Goal: Information Seeking & Learning: Learn about a topic

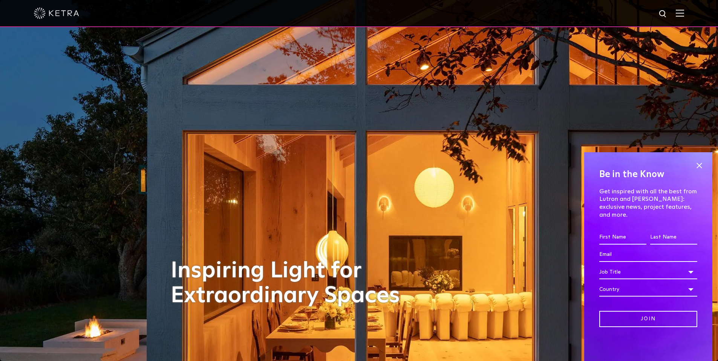
click at [373, 14] on img at bounding box center [680, 12] width 8 height 7
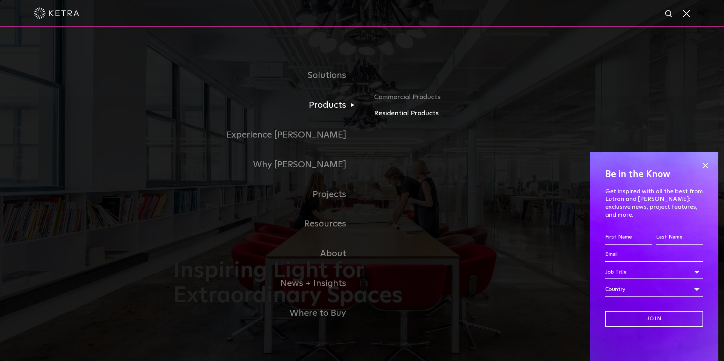
click at [373, 112] on link "Residential Products" at bounding box center [462, 113] width 176 height 11
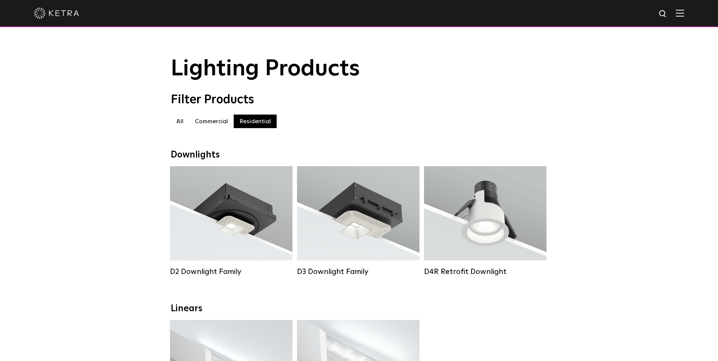
click at [683, 15] on img at bounding box center [680, 12] width 8 height 7
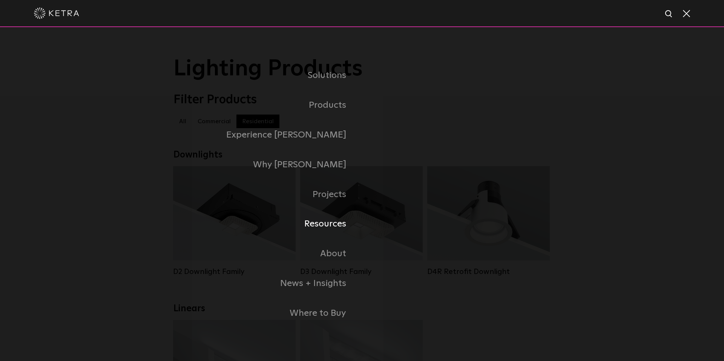
click at [326, 222] on link "Resources" at bounding box center [267, 224] width 188 height 30
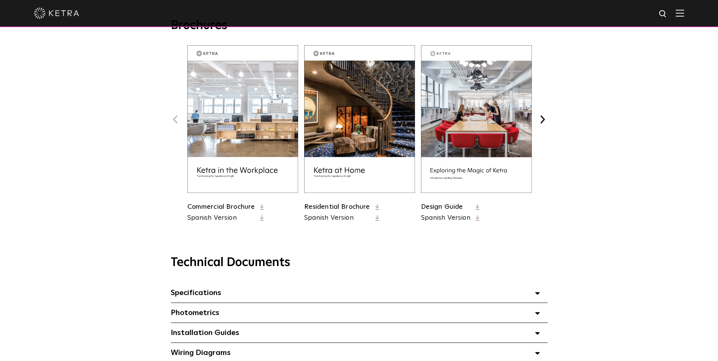
scroll to position [391, 0]
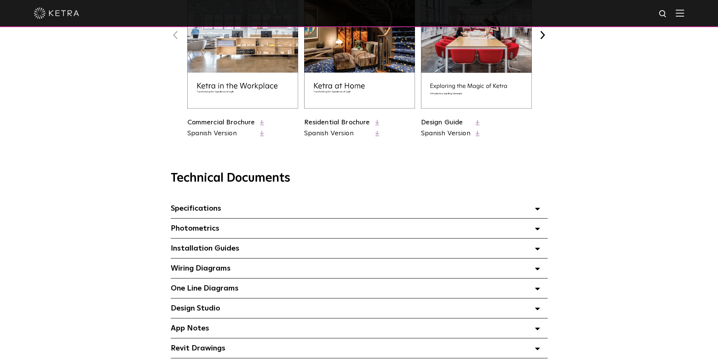
click at [537, 207] on span at bounding box center [537, 209] width 5 height 10
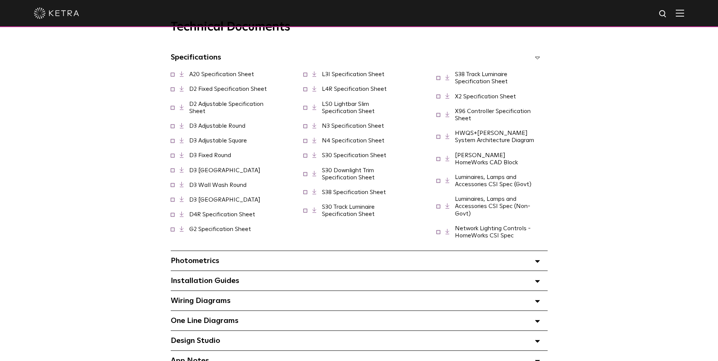
scroll to position [556, 0]
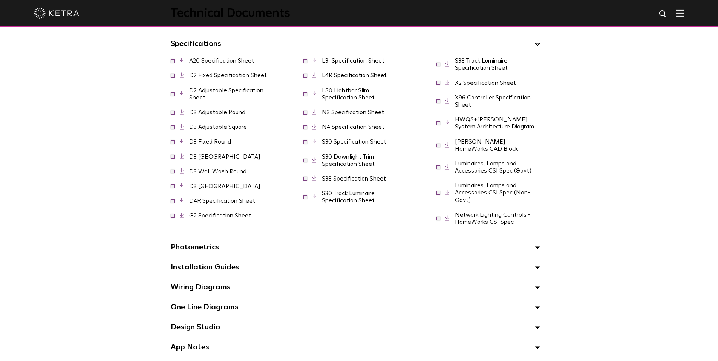
click at [539, 247] on polygon at bounding box center [537, 248] width 5 height 2
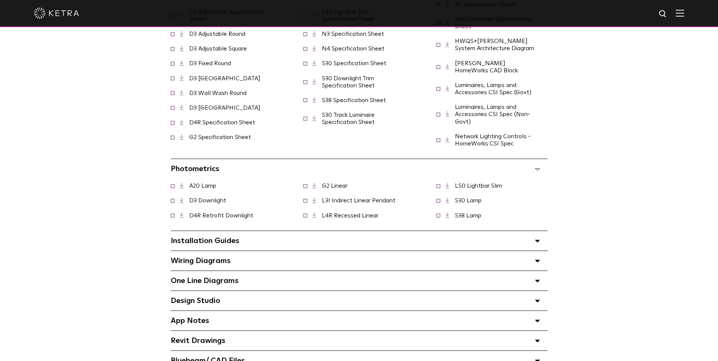
scroll to position [709, 0]
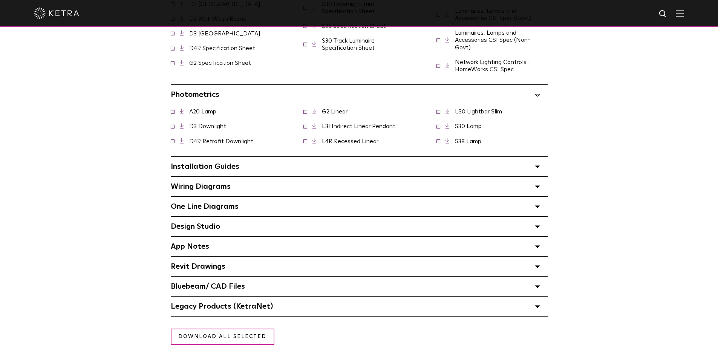
click at [539, 186] on polygon at bounding box center [537, 187] width 5 height 2
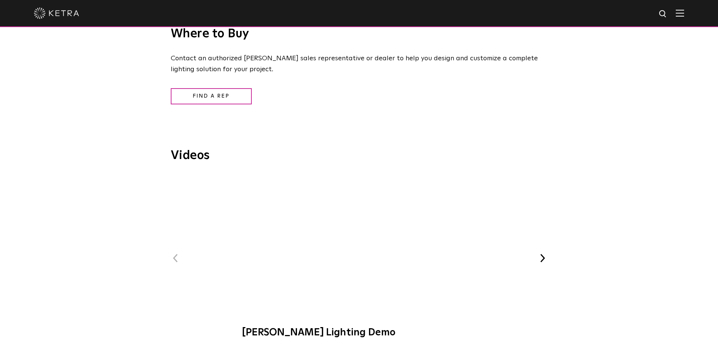
scroll to position [1253, 0]
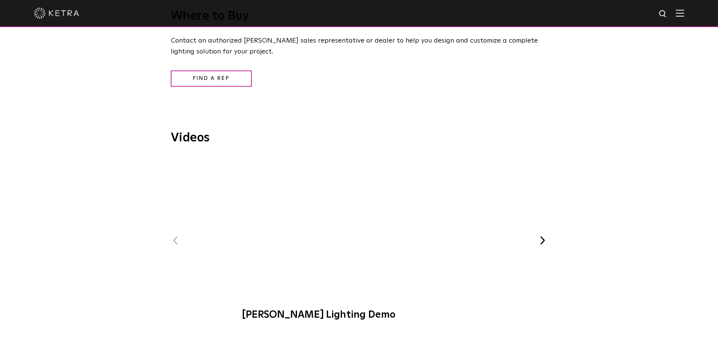
click at [358, 217] on span "[PERSON_NAME] Lighting Demo" at bounding box center [359, 242] width 254 height 171
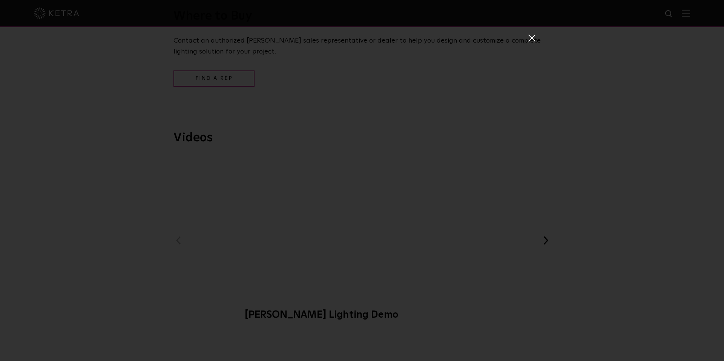
click at [527, 38] on span at bounding box center [531, 38] width 8 height 8
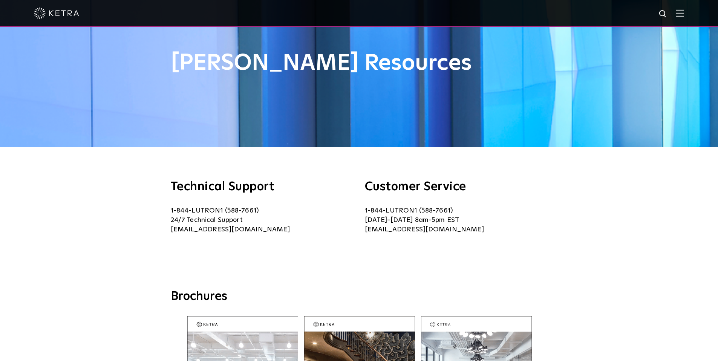
scroll to position [0, 0]
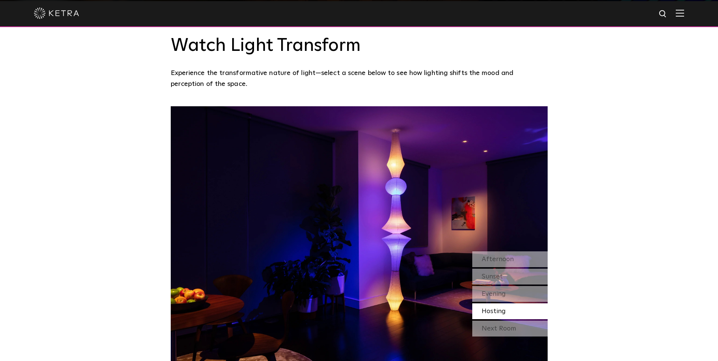
scroll to position [646, 0]
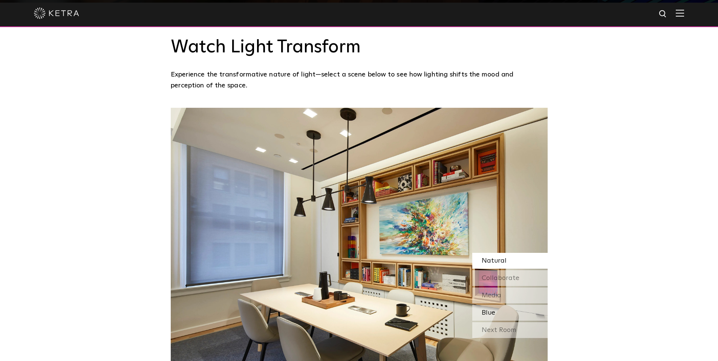
click at [488, 309] on span "Blue" at bounding box center [489, 312] width 14 height 7
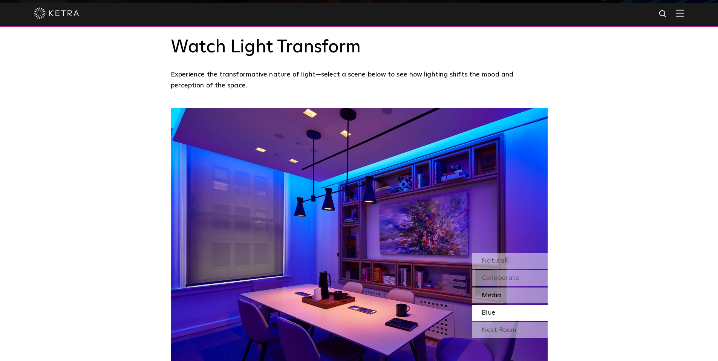
click at [488, 292] on span "Media" at bounding box center [492, 295] width 20 height 7
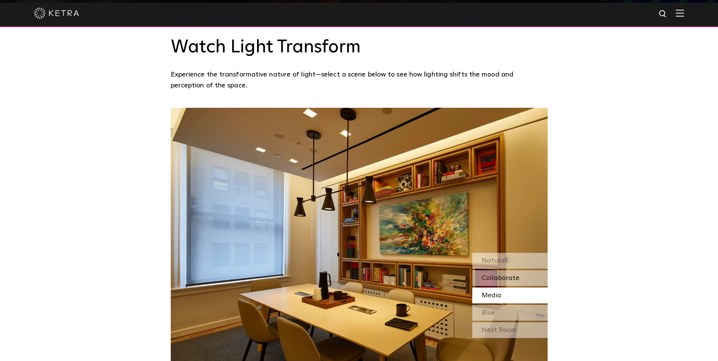
click at [487, 275] on span "Collaborate" at bounding box center [501, 278] width 38 height 7
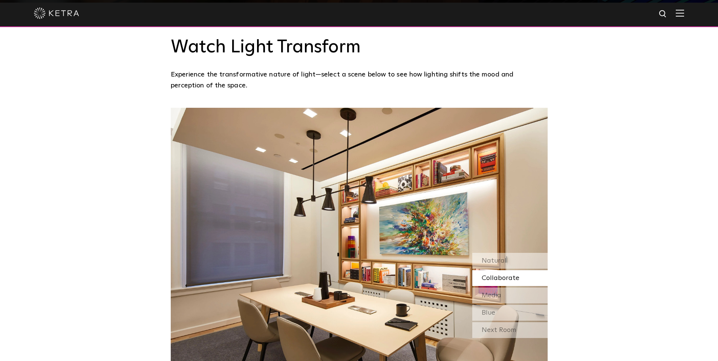
click at [489, 322] on div "Next Room" at bounding box center [509, 330] width 75 height 16
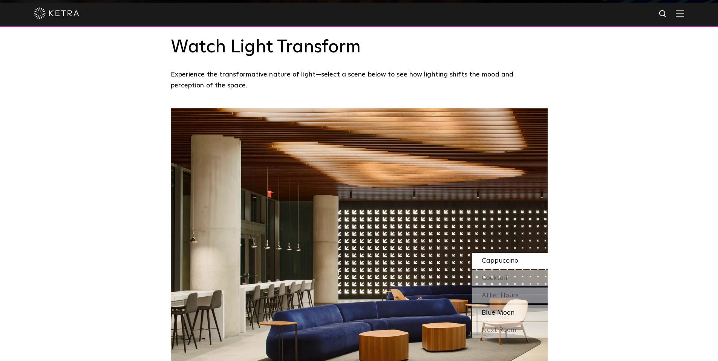
click at [489, 309] on span "Blue Moon" at bounding box center [498, 312] width 33 height 7
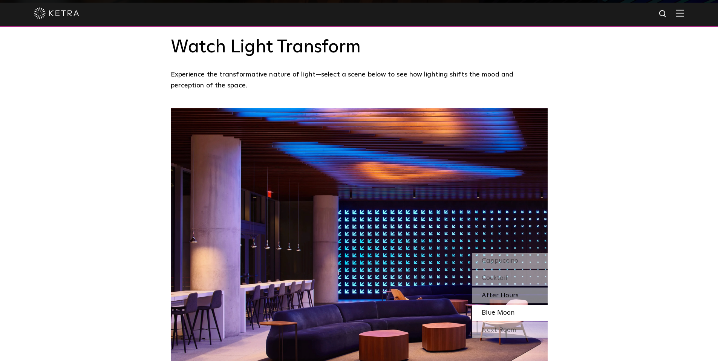
click at [488, 292] on span "After Hours" at bounding box center [500, 295] width 37 height 7
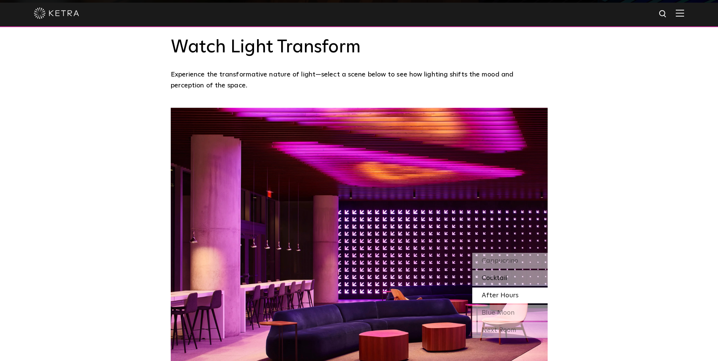
click at [486, 275] on span "Cocktail" at bounding box center [495, 278] width 26 height 7
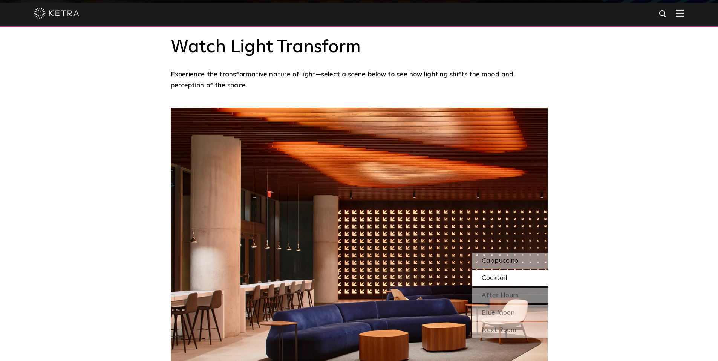
click at [486, 253] on div "Cappuccino" at bounding box center [509, 261] width 75 height 16
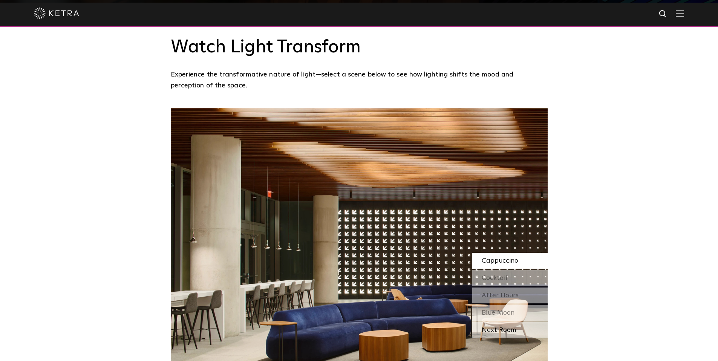
click at [497, 322] on div "Next Room" at bounding box center [509, 330] width 75 height 16
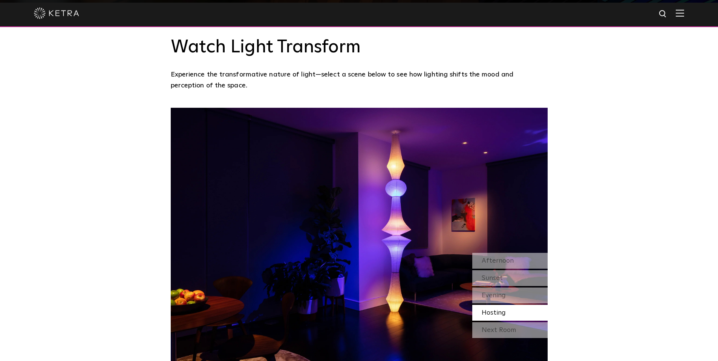
click at [496, 322] on div "Next Room" at bounding box center [509, 330] width 75 height 16
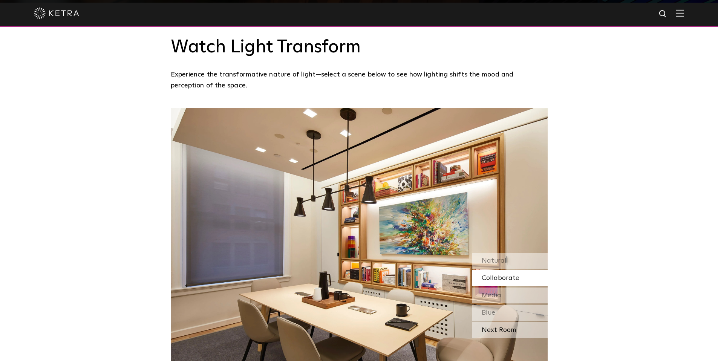
click at [496, 322] on div "Next Room" at bounding box center [509, 330] width 75 height 16
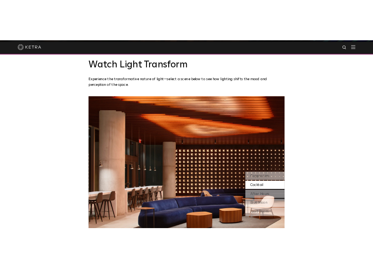
scroll to position [646, 0]
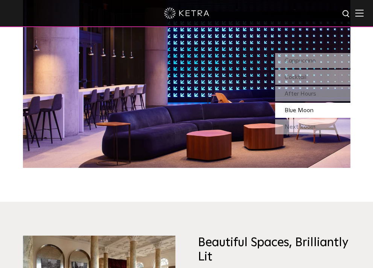
click at [356, 12] on img at bounding box center [360, 12] width 8 height 7
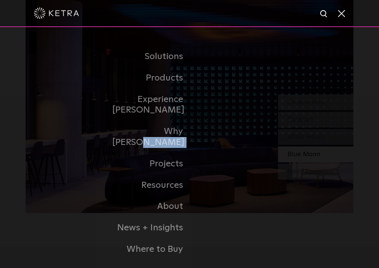
drag, startPoint x: 187, startPoint y: 138, endPoint x: 175, endPoint y: 145, distance: 13.2
click at [182, 142] on ul "Solutions Commercial Residential Products Commercial Products Residential Produ…" at bounding box center [189, 153] width 155 height 214
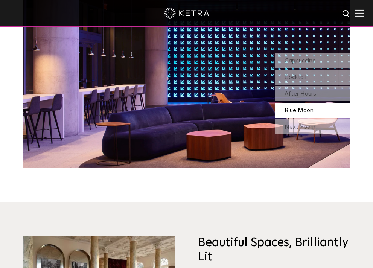
click at [356, 11] on img at bounding box center [360, 12] width 8 height 7
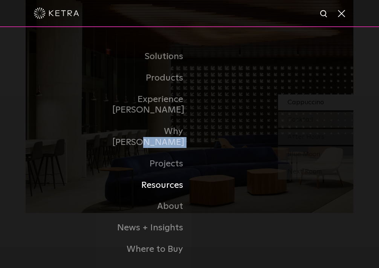
click at [165, 175] on link "Resources" at bounding box center [150, 185] width 77 height 21
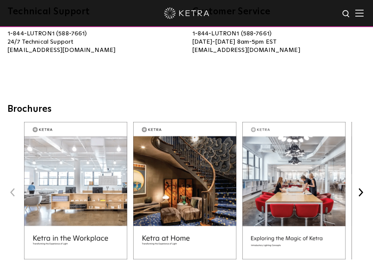
scroll to position [213, 0]
